Goal: Task Accomplishment & Management: Complete application form

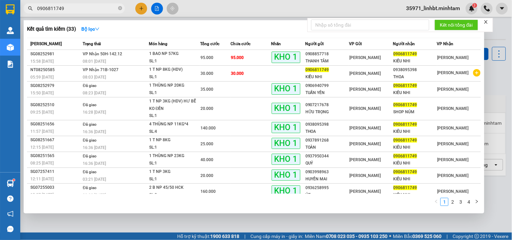
click at [67, 7] on input "0906811749" at bounding box center [77, 8] width 80 height 7
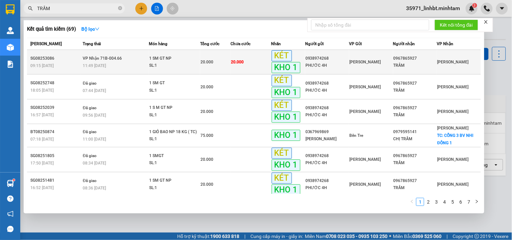
type input "TRẦM"
click at [264, 62] on td "20.000" at bounding box center [251, 62] width 41 height 25
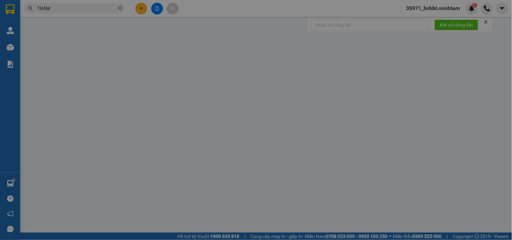
type input "0938974268"
type input "PHƯỚC 4H"
type input "0967865927"
type input "TRẦM"
type input "ĐG"
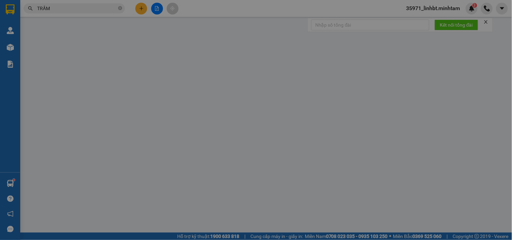
type input "20.000"
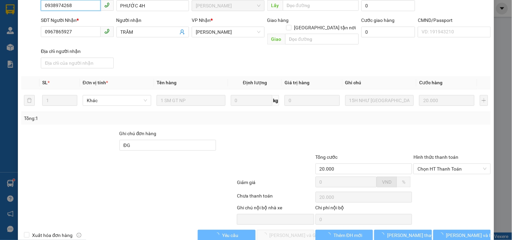
scroll to position [68, 0]
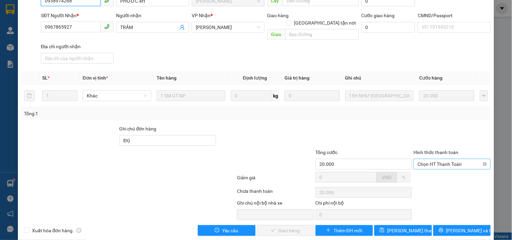
click at [430, 159] on span "Chọn HT Thanh Toán" at bounding box center [452, 164] width 69 height 10
click at [429, 170] on div "Tại văn phòng" at bounding box center [448, 169] width 68 height 7
type input "0"
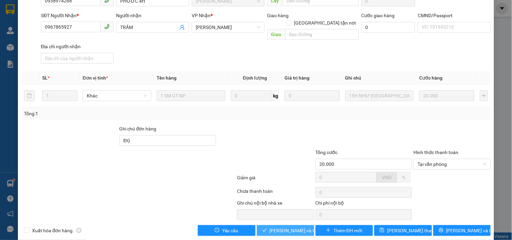
click at [284, 227] on span "[PERSON_NAME] và Giao hàng" at bounding box center [302, 230] width 65 height 7
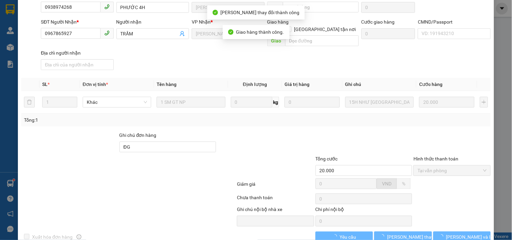
scroll to position [74, 0]
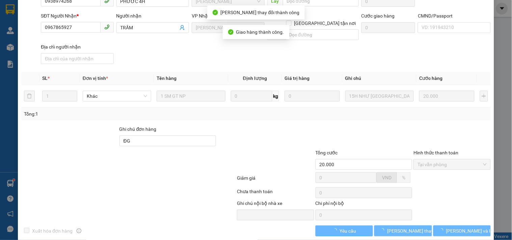
click at [473, 226] on button "[PERSON_NAME] và In" at bounding box center [461, 231] width 57 height 11
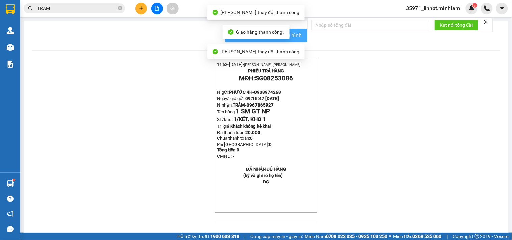
click at [304, 39] on button "In mẫu biên lai tự cấu hình" at bounding box center [266, 36] width 82 height 14
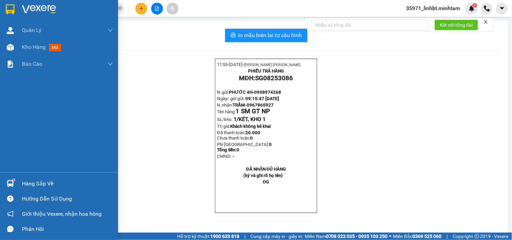
click at [9, 6] on img at bounding box center [10, 9] width 9 height 10
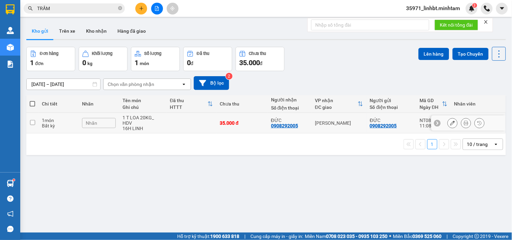
click at [192, 119] on td at bounding box center [191, 123] width 50 height 21
checkbox input "true"
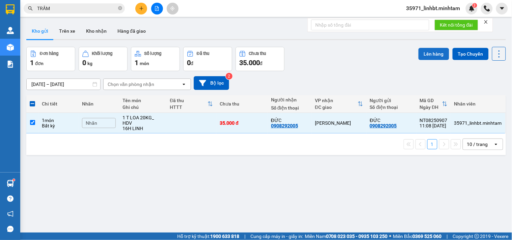
click at [429, 56] on button "Lên hàng" at bounding box center [434, 54] width 31 height 12
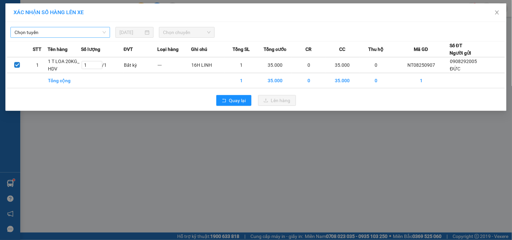
click at [63, 30] on span "Chọn tuyến" at bounding box center [60, 32] width 91 height 10
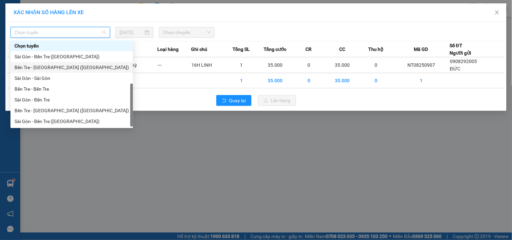
scroll to position [11, 0]
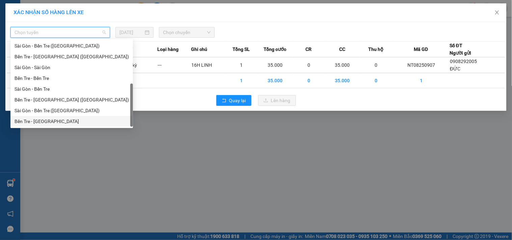
click at [42, 117] on div "Bến Tre - [GEOGRAPHIC_DATA]" at bounding box center [71, 121] width 123 height 11
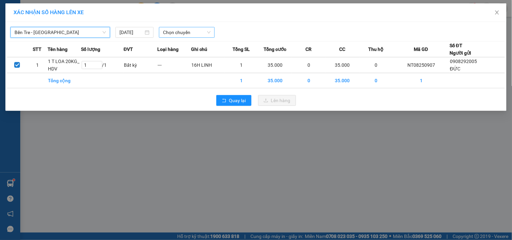
click at [191, 29] on span "Chọn chuyến" at bounding box center [187, 32] width 48 height 10
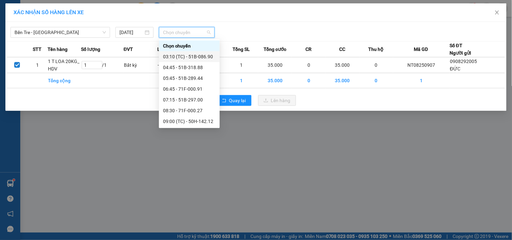
scroll to position [62, 0]
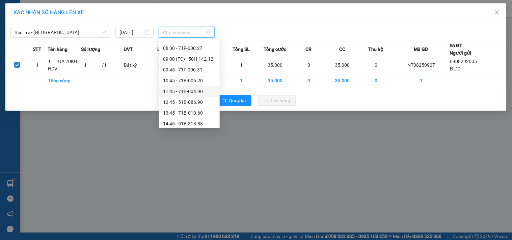
click at [181, 92] on div "11:45 - 71B-004.90" at bounding box center [189, 91] width 53 height 7
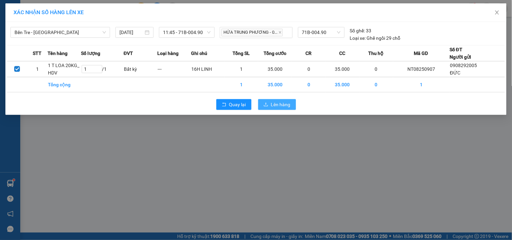
click at [273, 105] on span "Lên hàng" at bounding box center [281, 104] width 20 height 7
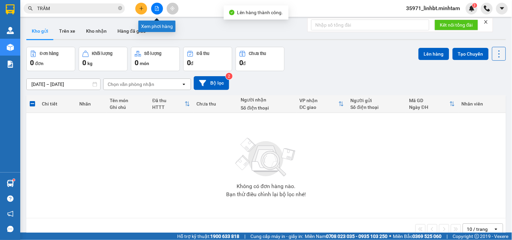
click at [158, 8] on icon "file-add" at bounding box center [157, 8] width 5 height 5
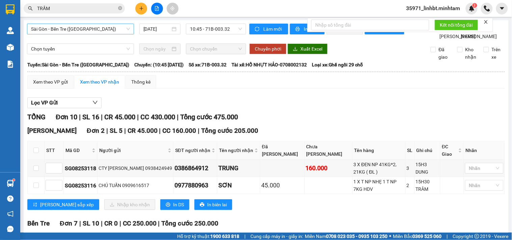
click at [67, 32] on span "Sài Gòn - Bến Tre ([GEOGRAPHIC_DATA])" at bounding box center [80, 29] width 99 height 10
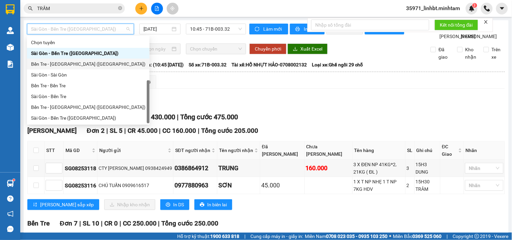
scroll to position [11, 0]
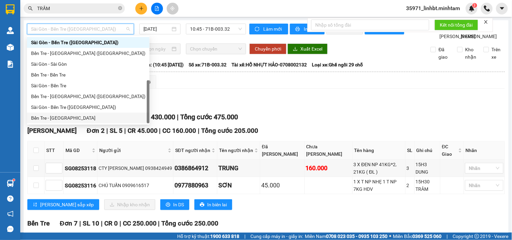
click at [43, 119] on div "Bến Tre - [GEOGRAPHIC_DATA]" at bounding box center [88, 117] width 114 height 7
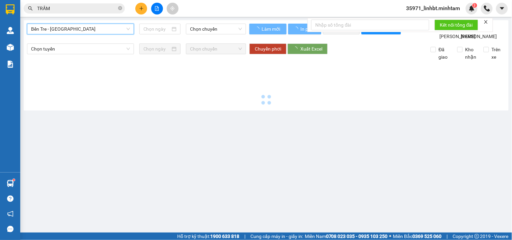
type input "[DATE]"
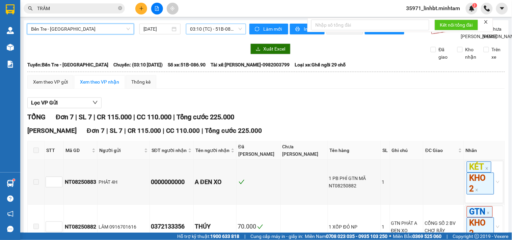
click at [207, 27] on span "03:10 (TC) - 51B-086.90" at bounding box center [216, 29] width 52 height 10
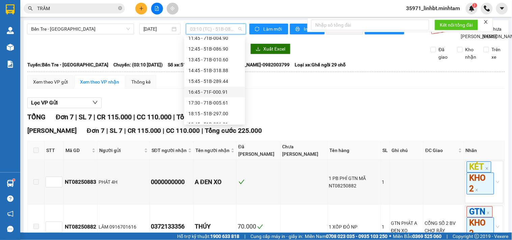
scroll to position [109, 0]
click at [209, 41] on div "11:45 - 71B-004.90" at bounding box center [214, 40] width 53 height 7
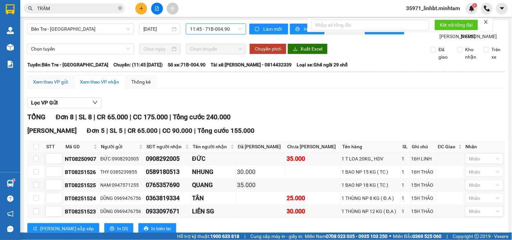
click at [55, 86] on div "Xem theo VP gửi" at bounding box center [50, 81] width 35 height 7
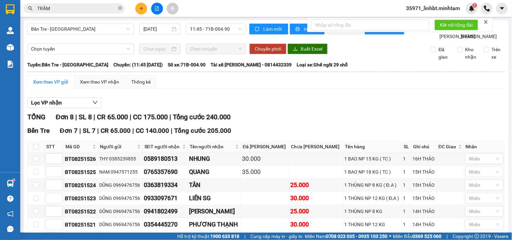
scroll to position [127, 0]
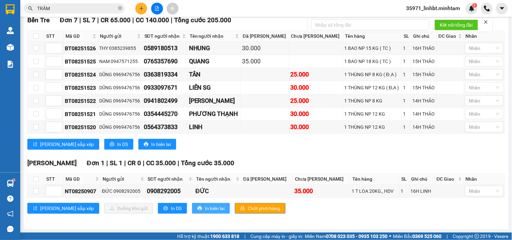
click at [205, 208] on span "In biên lai" at bounding box center [215, 208] width 20 height 7
click at [158, 208] on button "In DS" at bounding box center [172, 208] width 29 height 11
click at [30, 193] on td at bounding box center [36, 191] width 17 height 13
click at [41, 190] on td at bounding box center [36, 191] width 17 height 13
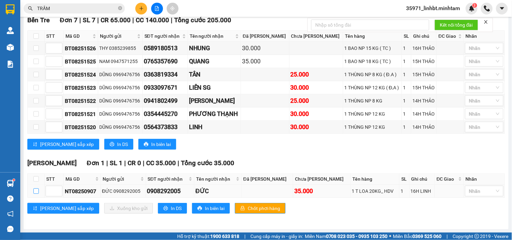
click at [37, 191] on input "checkbox" at bounding box center [35, 191] width 5 height 5
checkbox input "true"
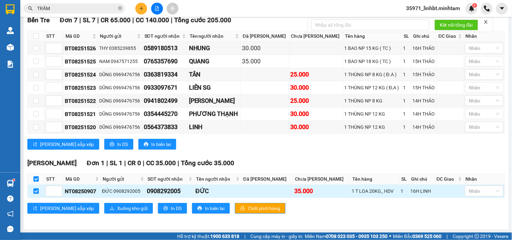
checkbox input "true"
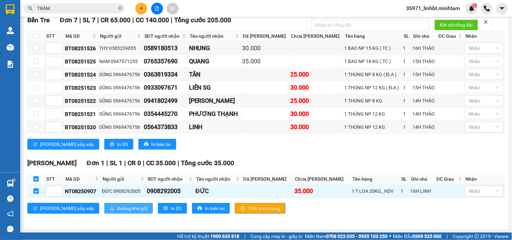
click at [117, 210] on span "Xuống kho gửi" at bounding box center [132, 208] width 30 height 7
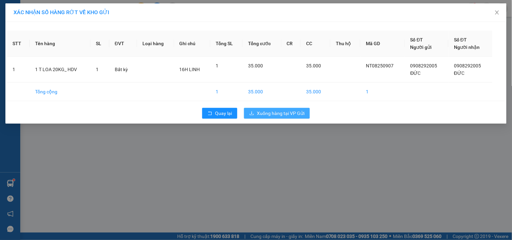
click at [271, 112] on span "Xuống hàng tại VP Gửi" at bounding box center [281, 113] width 48 height 7
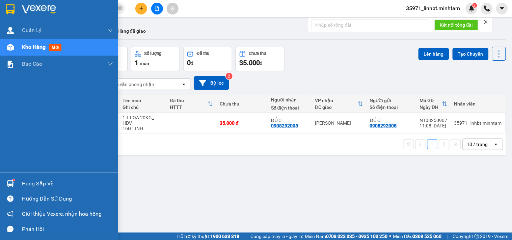
click at [10, 179] on div at bounding box center [10, 184] width 12 height 12
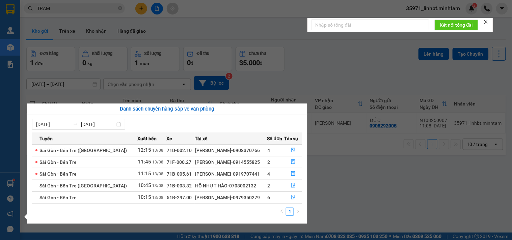
click at [131, 15] on section "Kết quả tìm kiếm ( 69 ) Bộ lọc Mã ĐH Trạng thái Món hàng Tổng cước Chưa cước Nh…" at bounding box center [256, 120] width 512 height 240
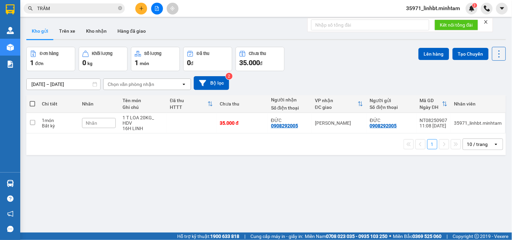
click at [138, 11] on button at bounding box center [141, 9] width 12 height 12
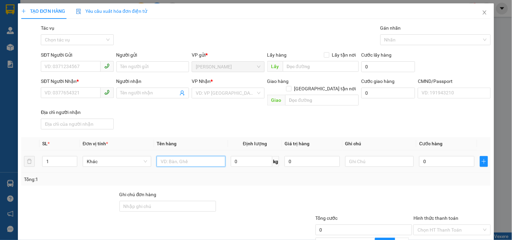
click at [171, 156] on input "text" at bounding box center [191, 161] width 69 height 11
type input "1 BAO 31KG NP_ TC"
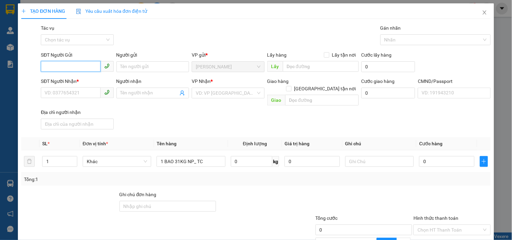
click at [65, 69] on input "SĐT Người Gửi" at bounding box center [70, 66] width 59 height 11
type input "0939854801"
click at [66, 80] on div "0939854801 - YẾN" at bounding box center [77, 80] width 64 height 7
type input "YẾN"
type input "0903100040"
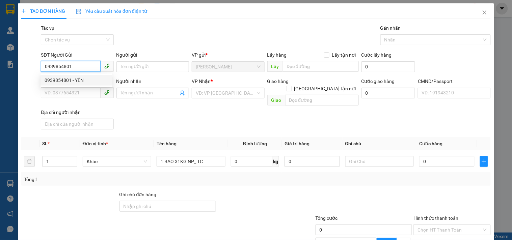
type input "CHÚ HẢI"
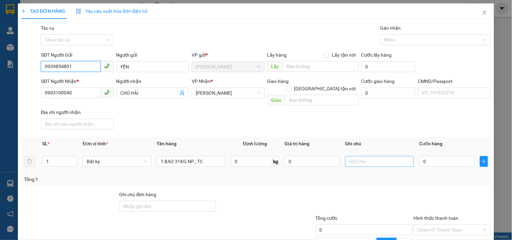
type input "0939854801"
click at [383, 156] on input "text" at bounding box center [379, 161] width 69 height 11
type input "1"
type input "116H LINH"
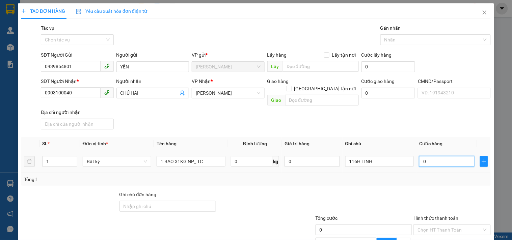
click at [426, 156] on input "0" at bounding box center [446, 161] width 55 height 11
type input "4"
type input "45"
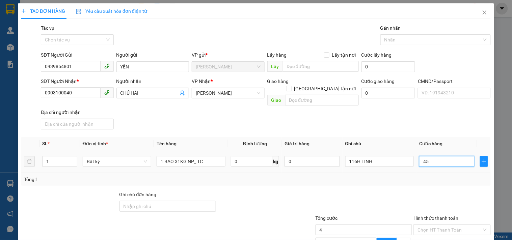
type input "45"
type input "45.000"
click at [398, 176] on div "Tổng: 1" at bounding box center [256, 179] width 464 height 7
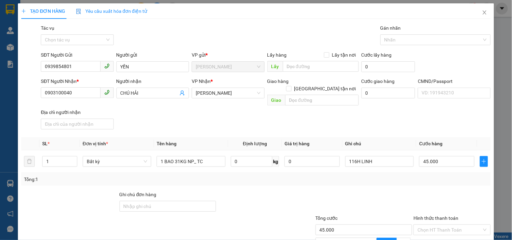
scroll to position [65, 0]
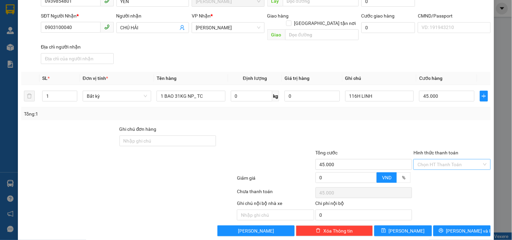
click at [457, 160] on input "Hình thức thanh toán" at bounding box center [450, 165] width 64 height 10
click at [432, 171] on div "Tại văn phòng" at bounding box center [448, 169] width 68 height 7
type input "0"
click at [451, 226] on button "[PERSON_NAME] và In" at bounding box center [461, 231] width 57 height 11
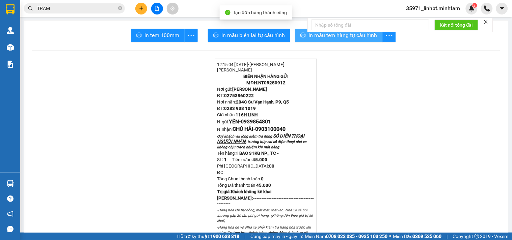
click at [295, 40] on button "In mẫu tem hàng tự cấu hình" at bounding box center [339, 36] width 88 height 14
click at [318, 37] on span "In mẫu tem hàng tự cấu hình" at bounding box center [342, 35] width 69 height 8
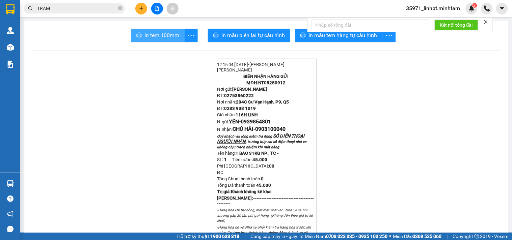
click at [151, 37] on span "In tem 100mm" at bounding box center [161, 35] width 35 height 8
click at [146, 41] on button "In tem 100mm" at bounding box center [158, 36] width 54 height 14
click at [64, 11] on input "TRẦM" at bounding box center [77, 8] width 80 height 7
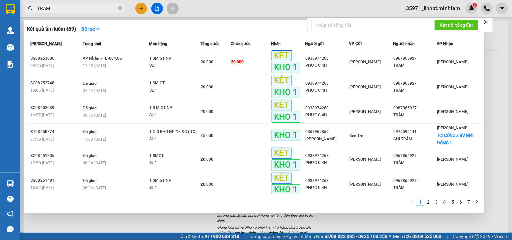
click at [64, 11] on input "TRẦM" at bounding box center [77, 8] width 80 height 7
type input "HANGWF TRAANF"
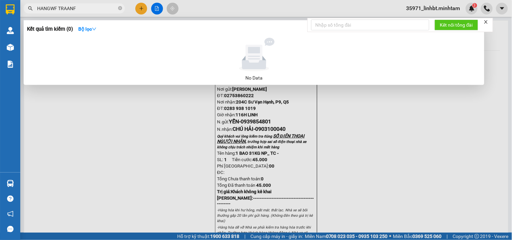
click at [64, 11] on input "HANGWF TRAANF" at bounding box center [77, 8] width 80 height 7
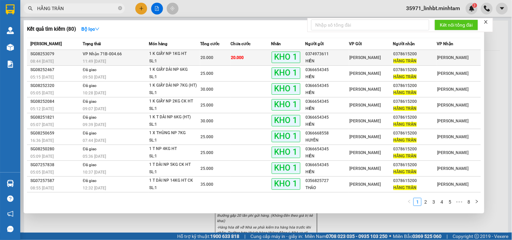
type input "HẰNG TRẦN"
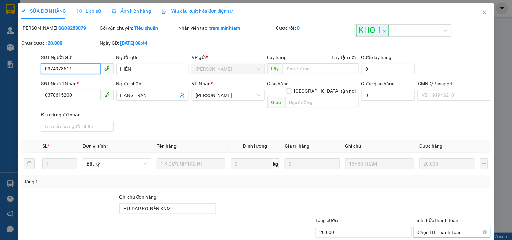
click at [430, 227] on span "Chọn HT Thanh Toán" at bounding box center [452, 232] width 69 height 10
click at [429, 234] on div "Tại văn phòng" at bounding box center [448, 237] width 68 height 7
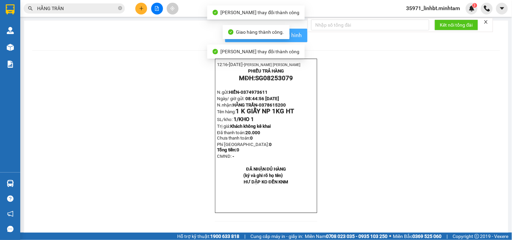
click at [294, 31] on span "In mẫu biên lai tự cấu hình" at bounding box center [270, 35] width 63 height 8
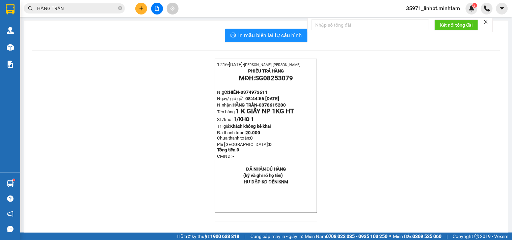
click at [143, 5] on button at bounding box center [141, 9] width 12 height 12
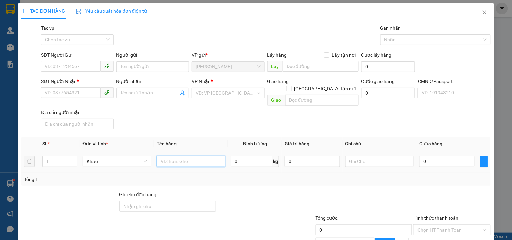
click at [172, 156] on input "text" at bounding box center [191, 161] width 69 height 11
type input "1 X TRONG NP_ TN"
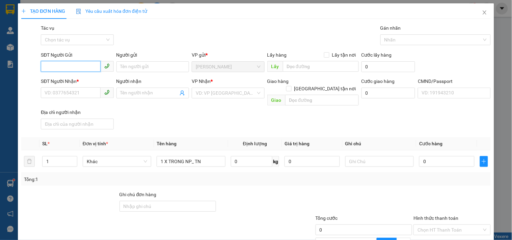
click at [80, 62] on input "SĐT Người Gửi" at bounding box center [70, 66] width 59 height 11
type input "0931051837"
click at [65, 78] on div "0931051837 - TÈO" at bounding box center [77, 80] width 64 height 7
type input "TÈO"
type input "0343876236"
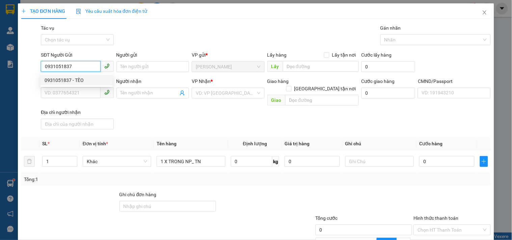
type input "LINH"
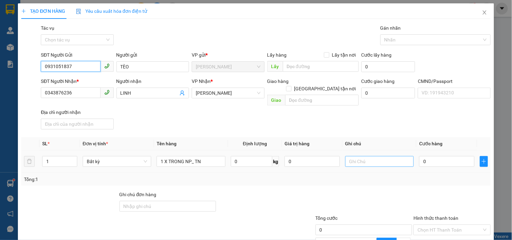
type input "0931051837"
click at [382, 156] on input "text" at bounding box center [379, 161] width 69 height 11
type input "17H LINH"
click at [431, 157] on input "0" at bounding box center [446, 161] width 55 height 11
type input "2"
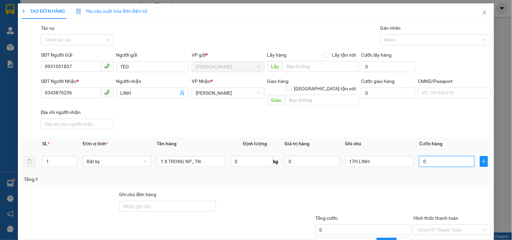
type input "2"
type input "20"
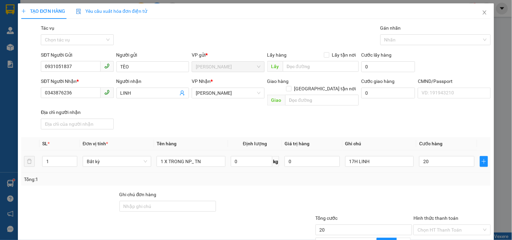
type input "20.000"
click at [420, 164] on td "20.000" at bounding box center [446, 162] width 61 height 23
click at [460, 225] on input "Hình thức thanh toán" at bounding box center [450, 230] width 64 height 10
click at [447, 232] on div "Tại văn phòng" at bounding box center [448, 235] width 68 height 7
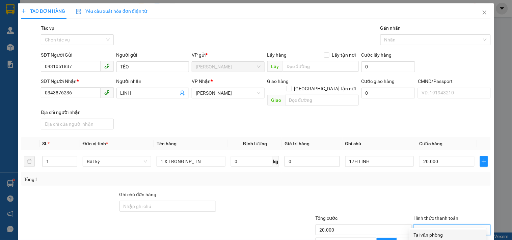
type input "0"
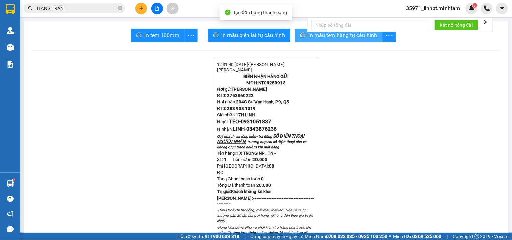
click at [305, 34] on button "In mẫu tem hàng tự cấu hình" at bounding box center [339, 36] width 88 height 14
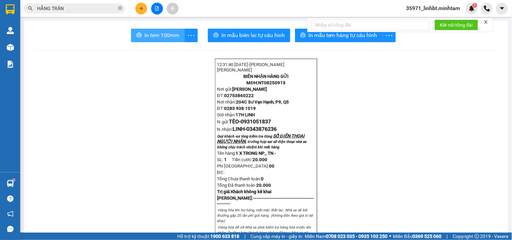
click at [173, 35] on span "In tem 100mm" at bounding box center [161, 35] width 35 height 8
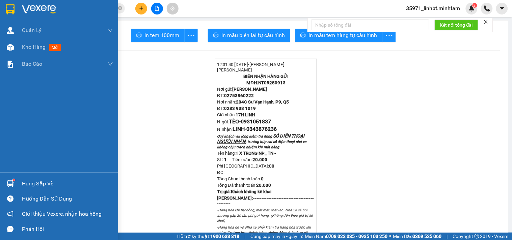
click at [7, 176] on div "Hàng sắp về" at bounding box center [59, 183] width 118 height 15
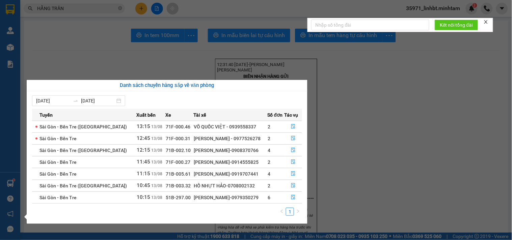
click at [342, 85] on section "Kết quả tìm kiếm ( 80 ) Bộ lọc Mã ĐH Trạng thái Món hàng Tổng cước Chưa cước Nh…" at bounding box center [256, 120] width 512 height 240
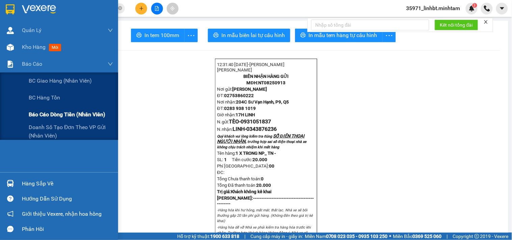
click at [43, 113] on span "Báo cáo dòng tiền (nhân viên)" at bounding box center [67, 114] width 77 height 8
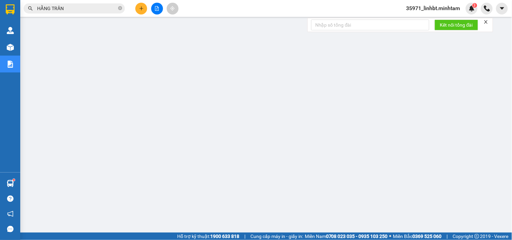
click at [90, 7] on input "HẰNG TRẦN" at bounding box center [77, 8] width 80 height 7
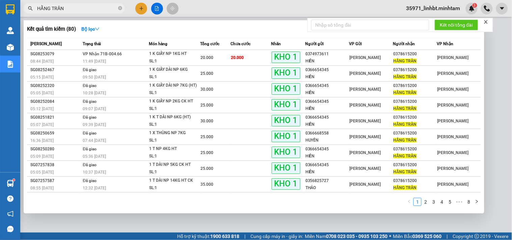
click at [90, 7] on input "HẰNG TRẦN" at bounding box center [77, 8] width 80 height 7
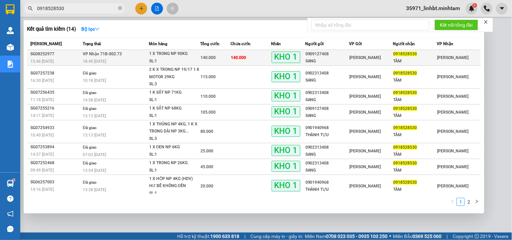
type input "0918528530"
click at [222, 59] on div "140.000" at bounding box center [215, 57] width 30 height 7
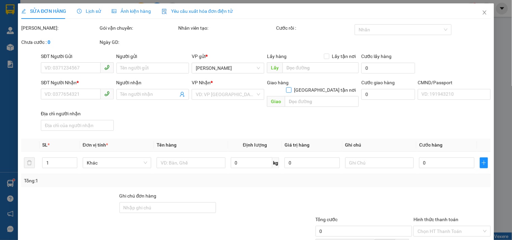
type input "0909127408"
type input "SANG"
type input "0918528530"
type input "TÂM"
type input "ĐG"
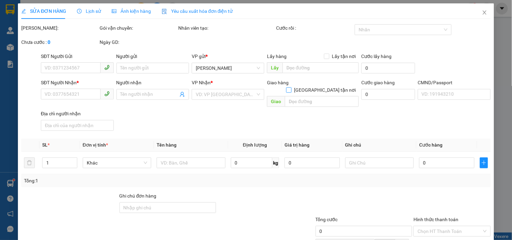
type input "140.000"
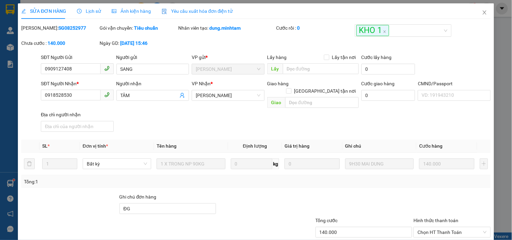
click at [435, 218] on label "Hình thức thanh toán" at bounding box center [435, 220] width 45 height 5
click at [435, 227] on input "Hình thức thanh toán" at bounding box center [450, 232] width 64 height 10
click at [434, 227] on span "Chọn HT Thanh Toán" at bounding box center [452, 232] width 69 height 10
click at [412, 232] on div "Tại văn phòng" at bounding box center [448, 237] width 76 height 11
type input "0"
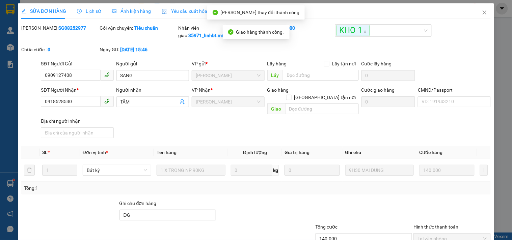
click at [471, 232] on div "SỬA ĐƠN HÀNG Lịch sử Ảnh kiện hàng Yêu cầu xuất hóa đơn điện tử Total Paid Fee …" at bounding box center [256, 120] width 512 height 240
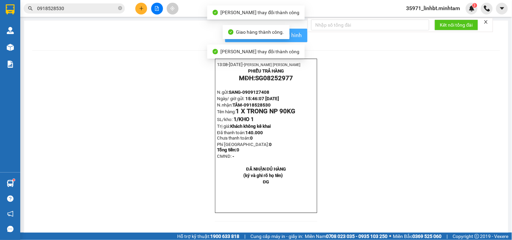
click at [296, 36] on span "In mẫu biên lai tự cấu hình" at bounding box center [270, 35] width 63 height 8
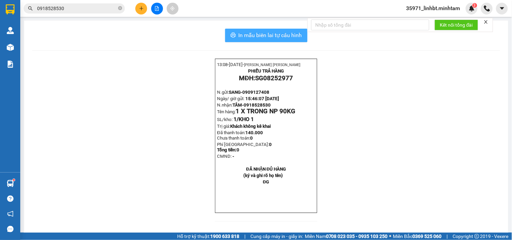
click at [235, 31] on button "In mẫu biên lai tự cấu hình" at bounding box center [266, 36] width 82 height 14
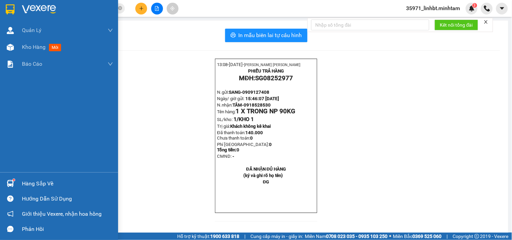
click at [16, 180] on div "Hàng sắp về" at bounding box center [59, 183] width 118 height 15
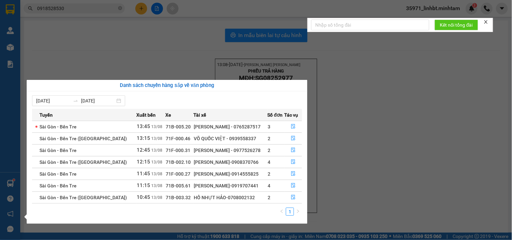
click at [64, 2] on section "Kết quả tìm kiếm ( 14 ) Bộ lọc Mã ĐH Trạng thái Món hàng Tổng cước Chưa cước Nh…" at bounding box center [256, 120] width 512 height 240
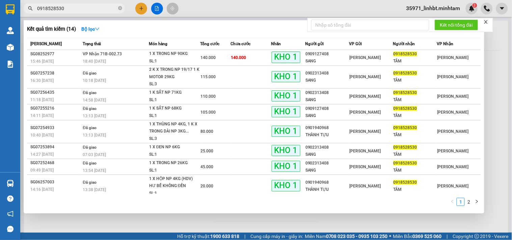
click at [63, 8] on input "0918528530" at bounding box center [77, 8] width 80 height 7
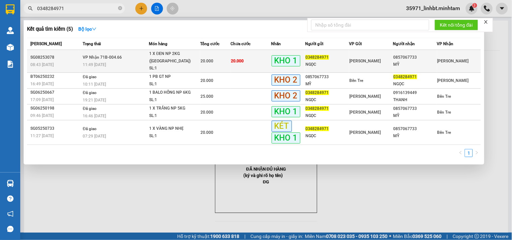
type input "0348284971"
click at [183, 57] on div "1 X ĐEN NP 2KG ([GEOGRAPHIC_DATA])" at bounding box center [174, 57] width 51 height 15
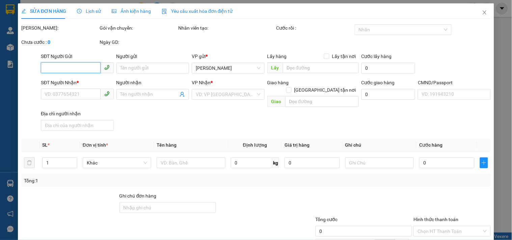
type input "0348284971"
type input "NGỌC"
type input "0857067733"
type input "MỸ"
type input "KNM"
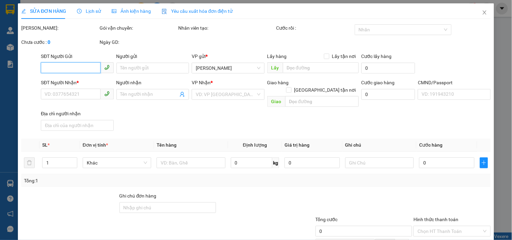
type input "20.000"
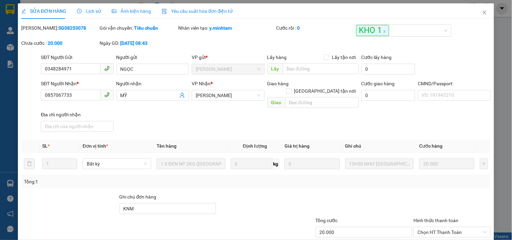
click at [453, 218] on label "Hình thức thanh toán" at bounding box center [435, 220] width 45 height 5
click at [453, 227] on input "Hình thức thanh toán" at bounding box center [450, 232] width 64 height 10
click at [451, 227] on span "Chọn HT Thanh Toán" at bounding box center [452, 232] width 69 height 10
click at [437, 234] on div "Tại văn phòng" at bounding box center [448, 237] width 68 height 7
type input "0"
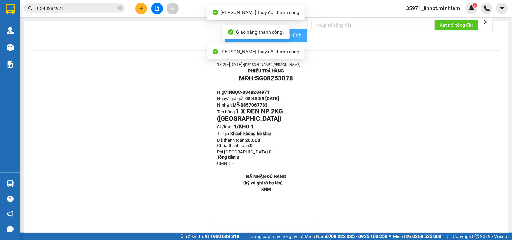
click at [295, 33] on span "In mẫu biên lai tự cấu hình" at bounding box center [270, 35] width 63 height 8
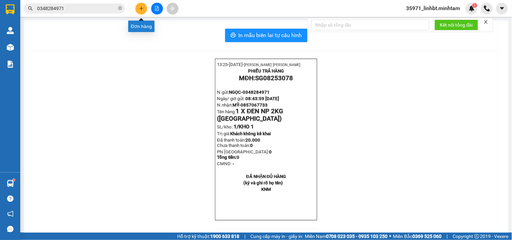
click at [139, 8] on icon "plus" at bounding box center [141, 8] width 5 height 5
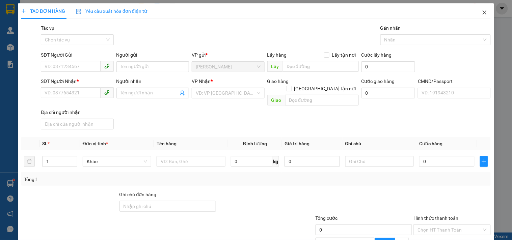
click at [482, 12] on icon "close" at bounding box center [484, 12] width 5 height 5
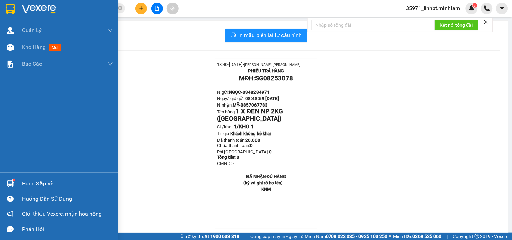
click at [9, 182] on img at bounding box center [10, 183] width 7 height 7
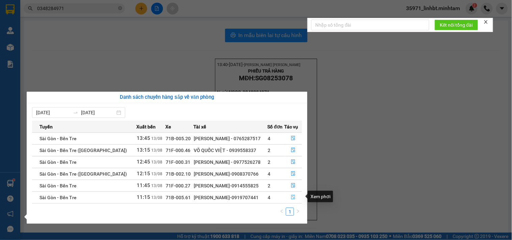
click at [291, 197] on icon "file-done" at bounding box center [293, 197] width 5 height 5
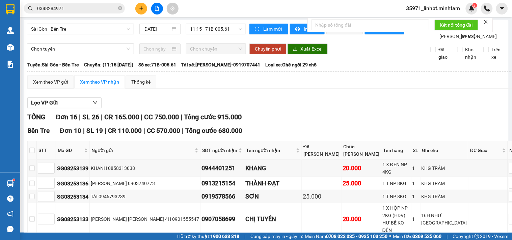
click at [134, 9] on div at bounding box center [157, 9] width 51 height 12
click at [136, 8] on button at bounding box center [141, 9] width 12 height 12
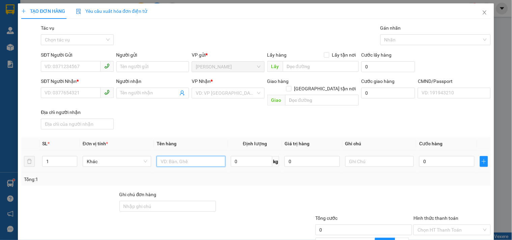
click at [167, 156] on input "text" at bounding box center [191, 161] width 69 height 11
type input "1 T 30KG NP_ TC"
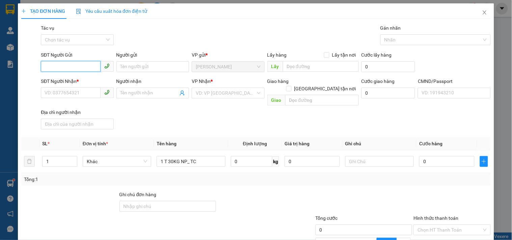
click at [72, 67] on input "SĐT Người Gửi" at bounding box center [70, 66] width 59 height 11
click at [52, 64] on input "SĐT Người Gửi" at bounding box center [70, 66] width 59 height 11
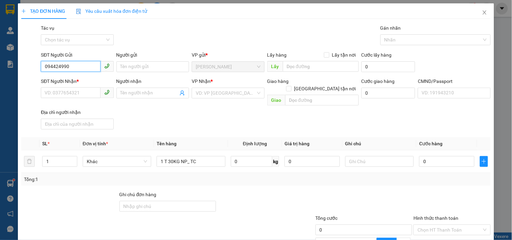
type input "0944249908"
click at [68, 85] on div "0944249908 - [PERSON_NAME]" at bounding box center [78, 80] width 75 height 11
type input "[PERSON_NAME]"
type input "0987271928"
type input "QUÂN"
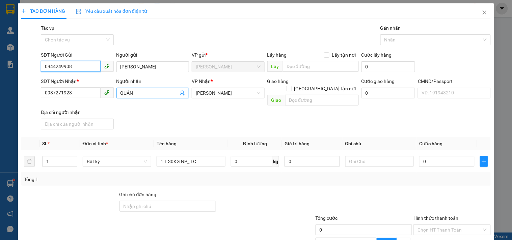
type input "0944249908"
click at [181, 93] on icon "user-add" at bounding box center [182, 92] width 5 height 5
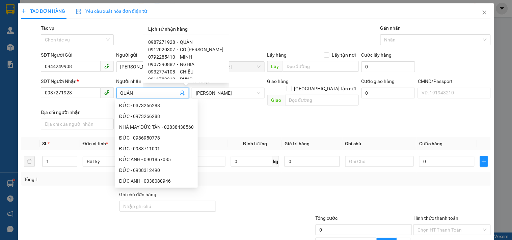
click at [180, 56] on span "MINH" at bounding box center [186, 56] width 12 height 5
type input "0792285410"
type input "MINH"
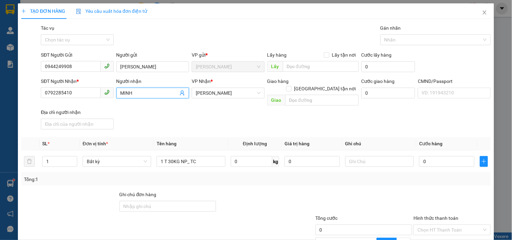
click at [232, 116] on div "SĐT Người Nhận * 0792285410 Người nhận MINH MINH VP Nhận * [PERSON_NAME] hàng […" at bounding box center [265, 105] width 453 height 55
click at [380, 156] on input "text" at bounding box center [379, 161] width 69 height 11
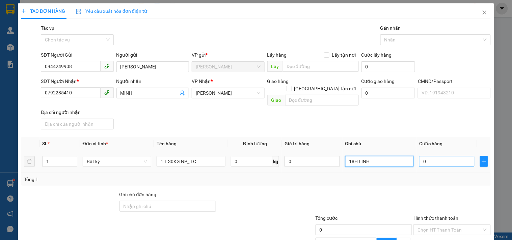
type input "18H LINH"
click at [448, 156] on input "0" at bounding box center [446, 161] width 55 height 11
type input "4"
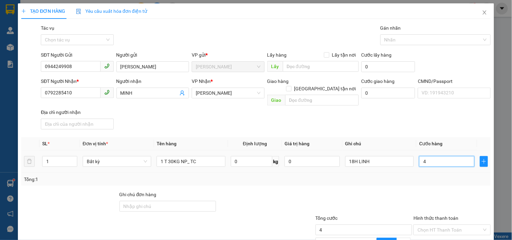
type input "45"
type input "45.000"
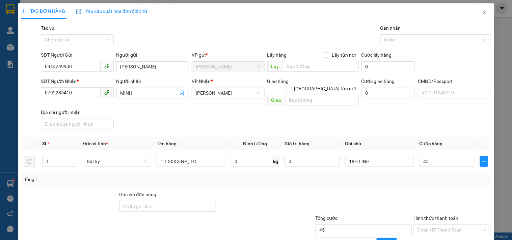
type input "45.000"
click at [442, 176] on div "Tổng: 1" at bounding box center [256, 179] width 464 height 7
click at [437, 225] on input "Hình thức thanh toán" at bounding box center [450, 230] width 64 height 10
click at [434, 232] on div "Tại văn phòng" at bounding box center [448, 235] width 68 height 7
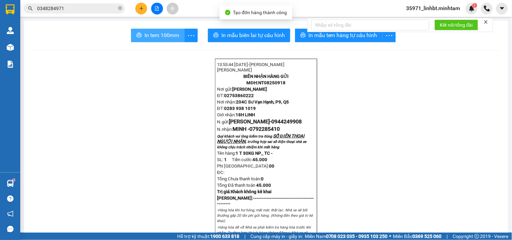
click at [145, 35] on span "In tem 100mm" at bounding box center [161, 35] width 35 height 8
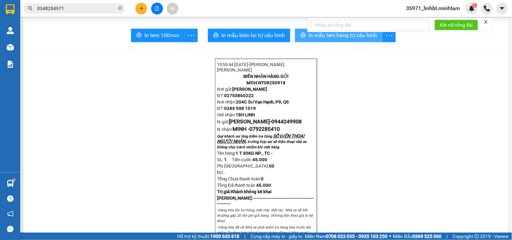
click at [305, 34] on button "In mẫu tem hàng tự cấu hình" at bounding box center [339, 36] width 88 height 14
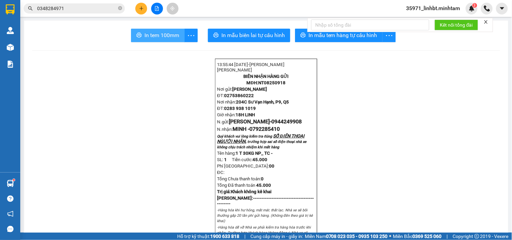
click at [172, 34] on span "In tem 100mm" at bounding box center [161, 35] width 35 height 8
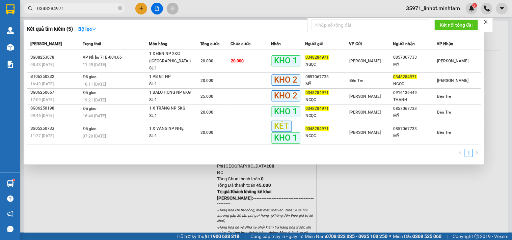
click at [97, 7] on input "0348284971" at bounding box center [77, 8] width 80 height 7
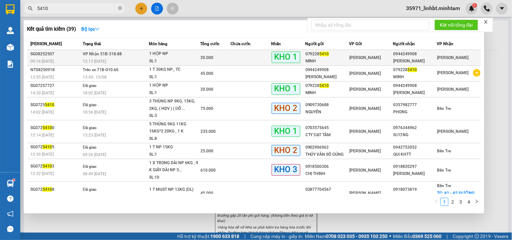
type input "5410"
click at [233, 59] on td at bounding box center [251, 58] width 41 height 16
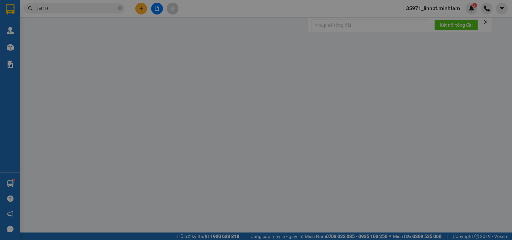
type input "0792285410"
type input "MINH"
type input "0944249908"
type input "[PERSON_NAME]"
type input "KNM"
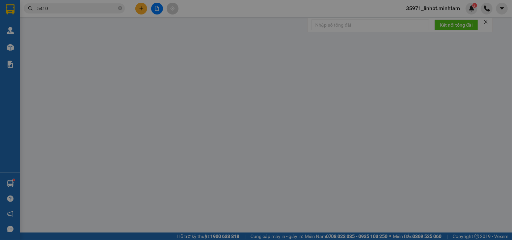
type input "20.000"
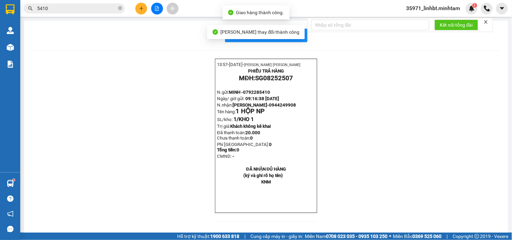
click at [453, 223] on div "13:57- [DATE]- [PERSON_NAME] YẾN LINH PHIẾU TRẢ HÀNG MĐH: SG08252507 N.gửi: MIN…" at bounding box center [266, 144] width 468 height 171
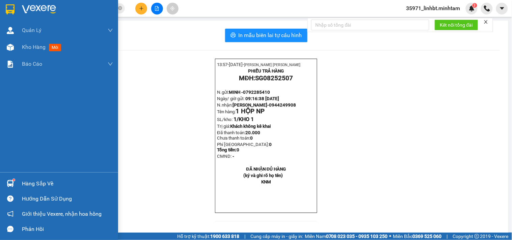
click at [11, 8] on img at bounding box center [10, 9] width 9 height 10
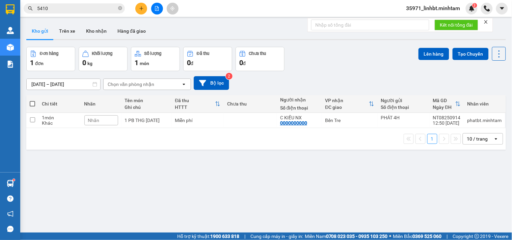
click at [63, 5] on input "5410" at bounding box center [77, 8] width 80 height 7
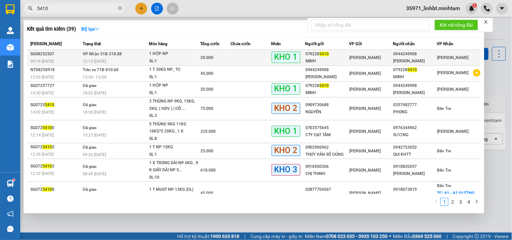
click at [168, 55] on div "1 HỘP NP" at bounding box center [174, 53] width 51 height 7
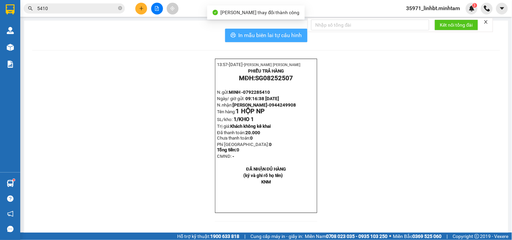
click at [244, 41] on button "In mẫu biên lai tự cấu hình" at bounding box center [266, 36] width 82 height 14
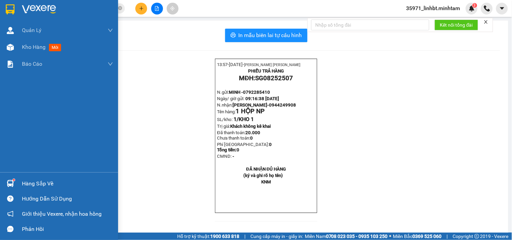
click at [16, 182] on div "Hàng sắp về" at bounding box center [59, 183] width 118 height 15
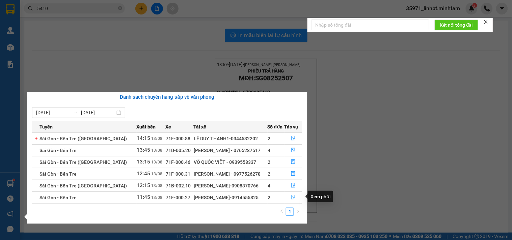
click at [288, 196] on button "button" at bounding box center [293, 197] width 17 height 11
